Goal: Task Accomplishment & Management: Use online tool/utility

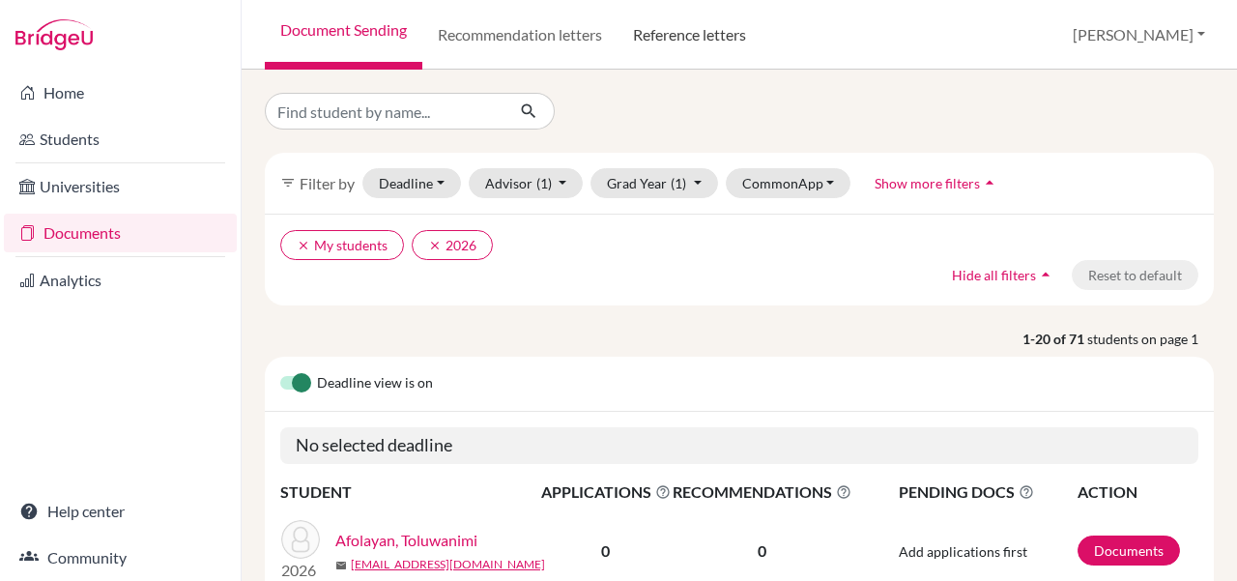
click at [667, 43] on link "Reference letters" at bounding box center [690, 35] width 144 height 70
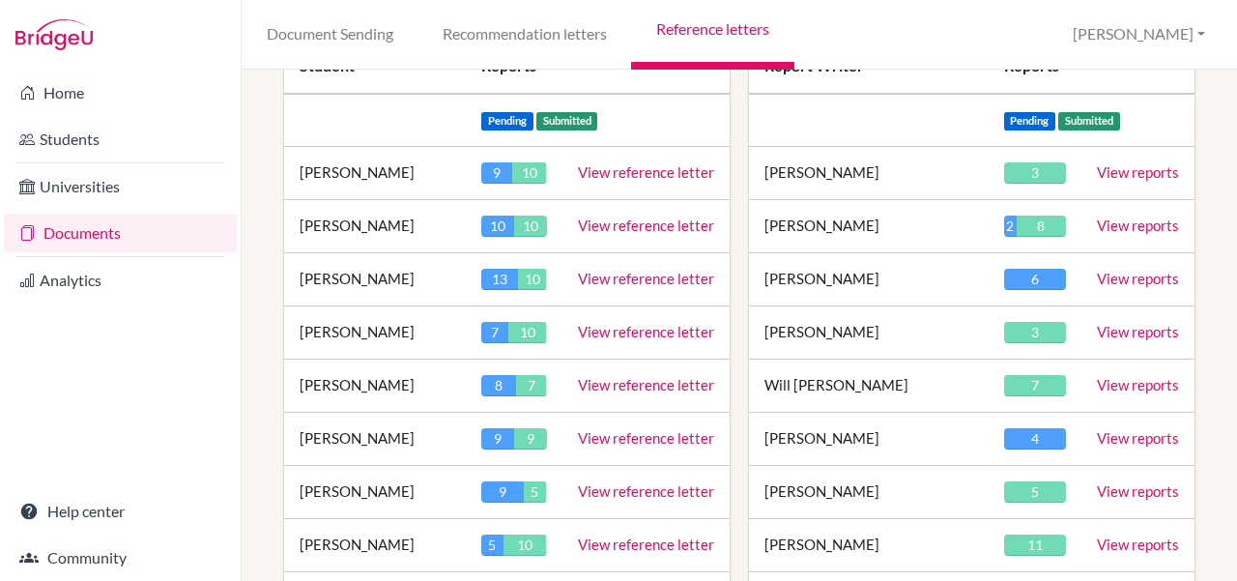
scroll to position [387, 0]
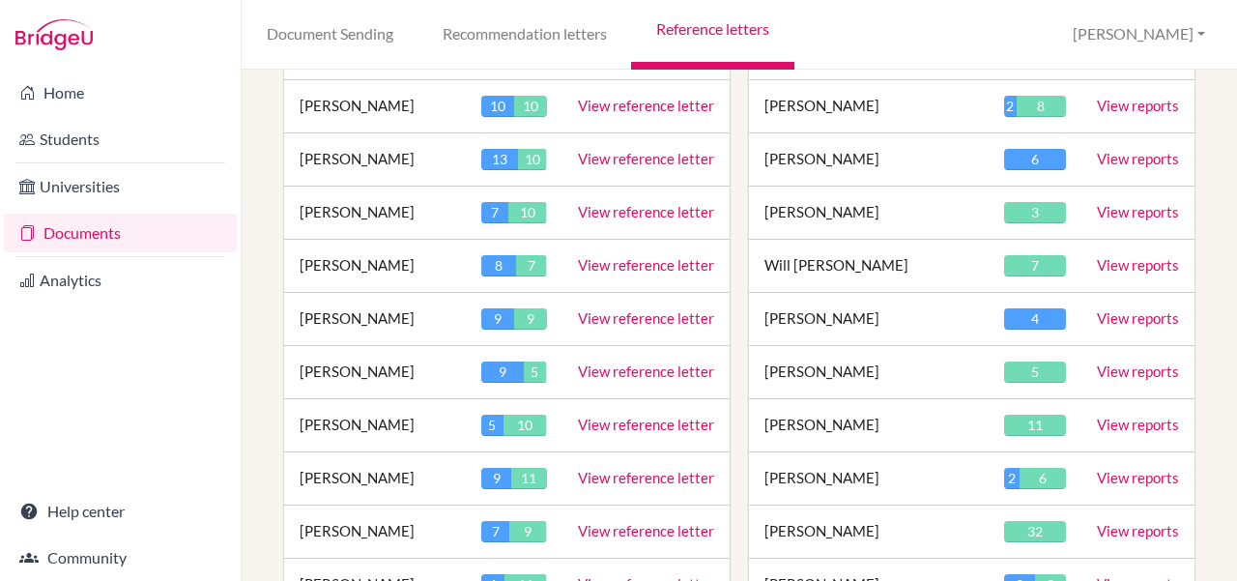
click at [602, 529] on link "View reference letter" at bounding box center [646, 530] width 136 height 17
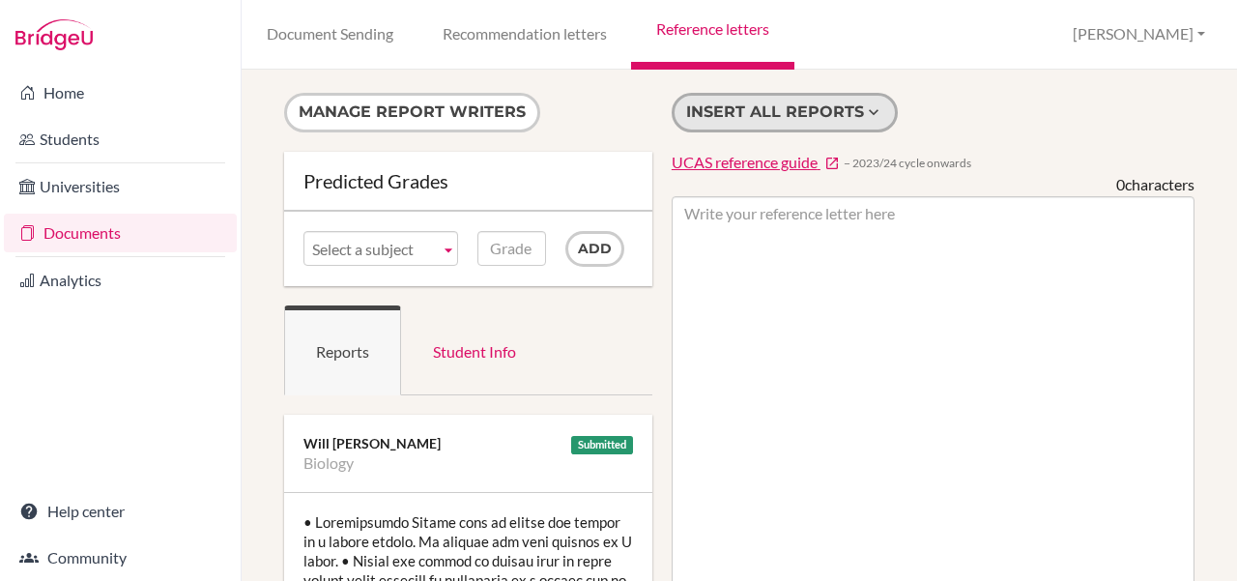
click at [713, 118] on button "Insert all reports" at bounding box center [785, 113] width 226 height 40
type textarea "• Academically Amelie sits at around the middle of a strong cohort. We believe …"
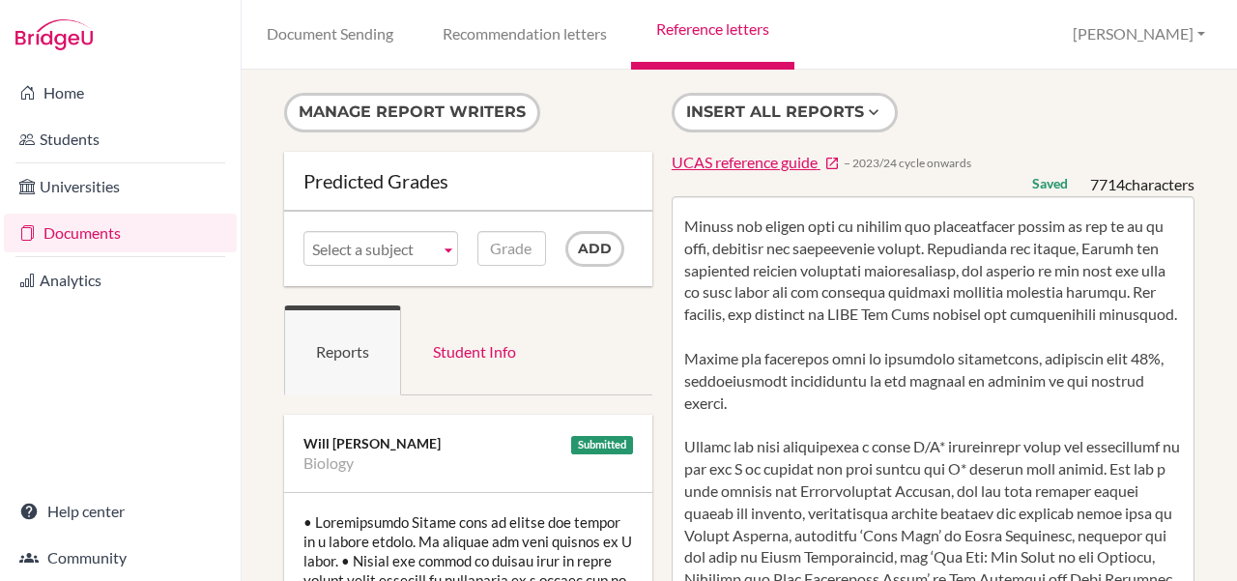
click at [740, 28] on link "Reference letters" at bounding box center [712, 35] width 162 height 70
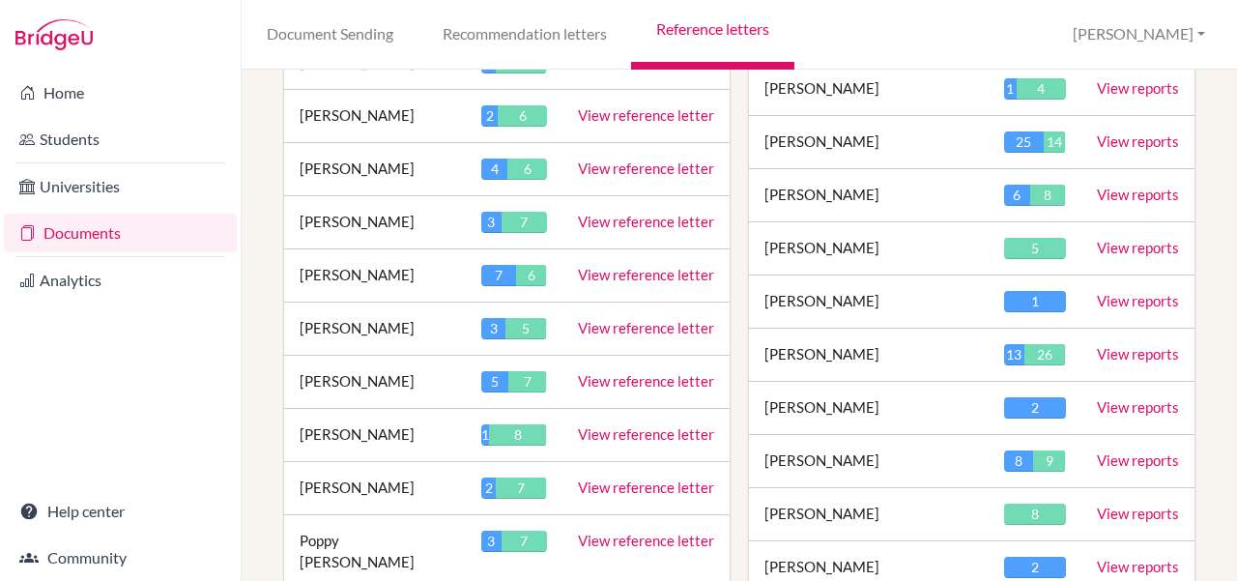
scroll to position [3383, 0]
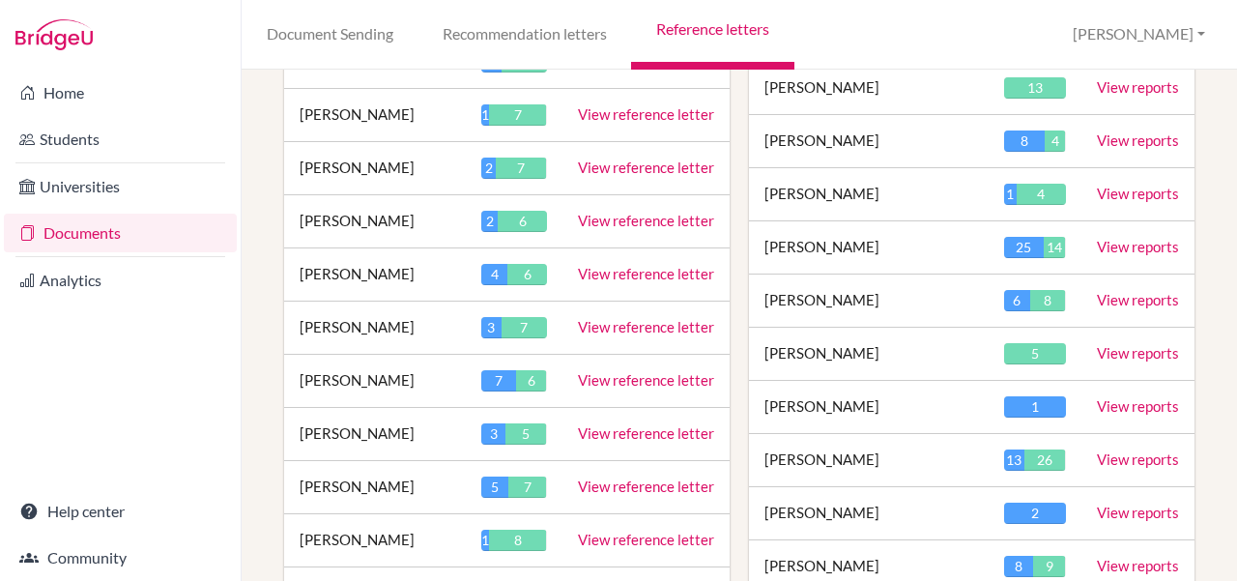
click at [626, 424] on link "View reference letter" at bounding box center [646, 432] width 136 height 17
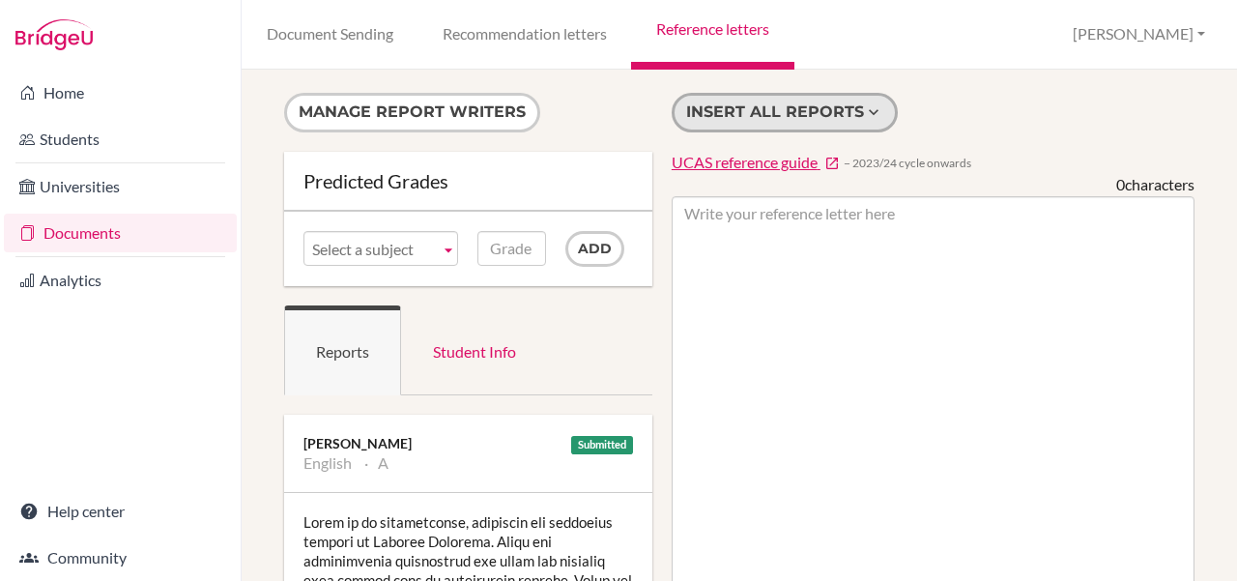
click at [809, 108] on button "Insert all reports" at bounding box center [785, 113] width 226 height 40
type textarea "[PERSON_NAME] is an enthusiastic, proactive and committed student of English La…"
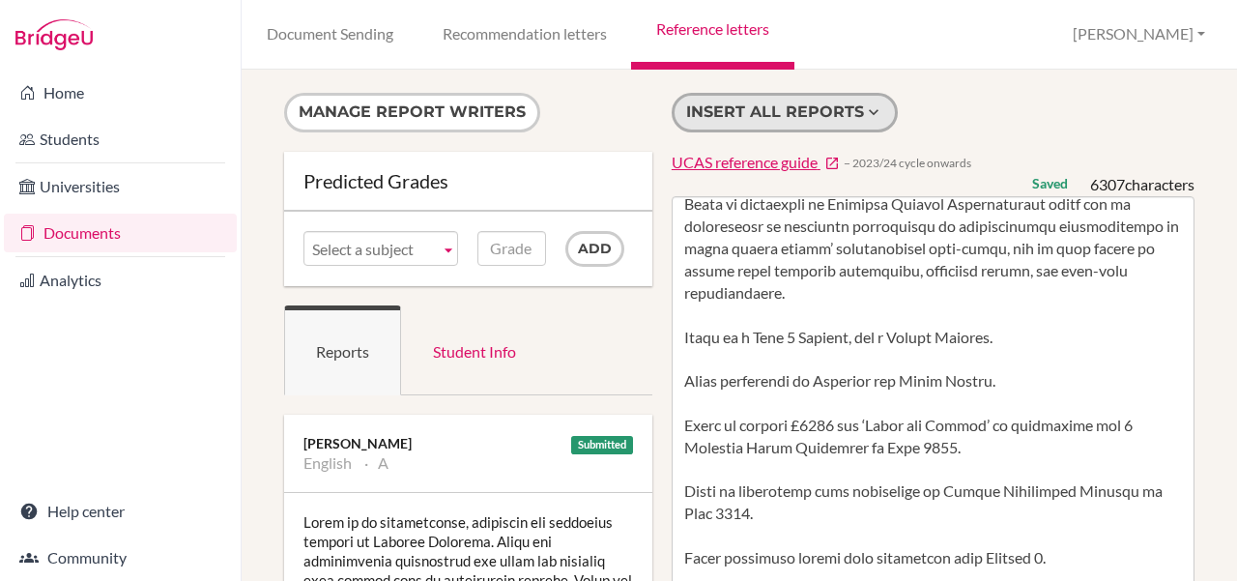
scroll to position [967, 0]
